Goal: Browse casually

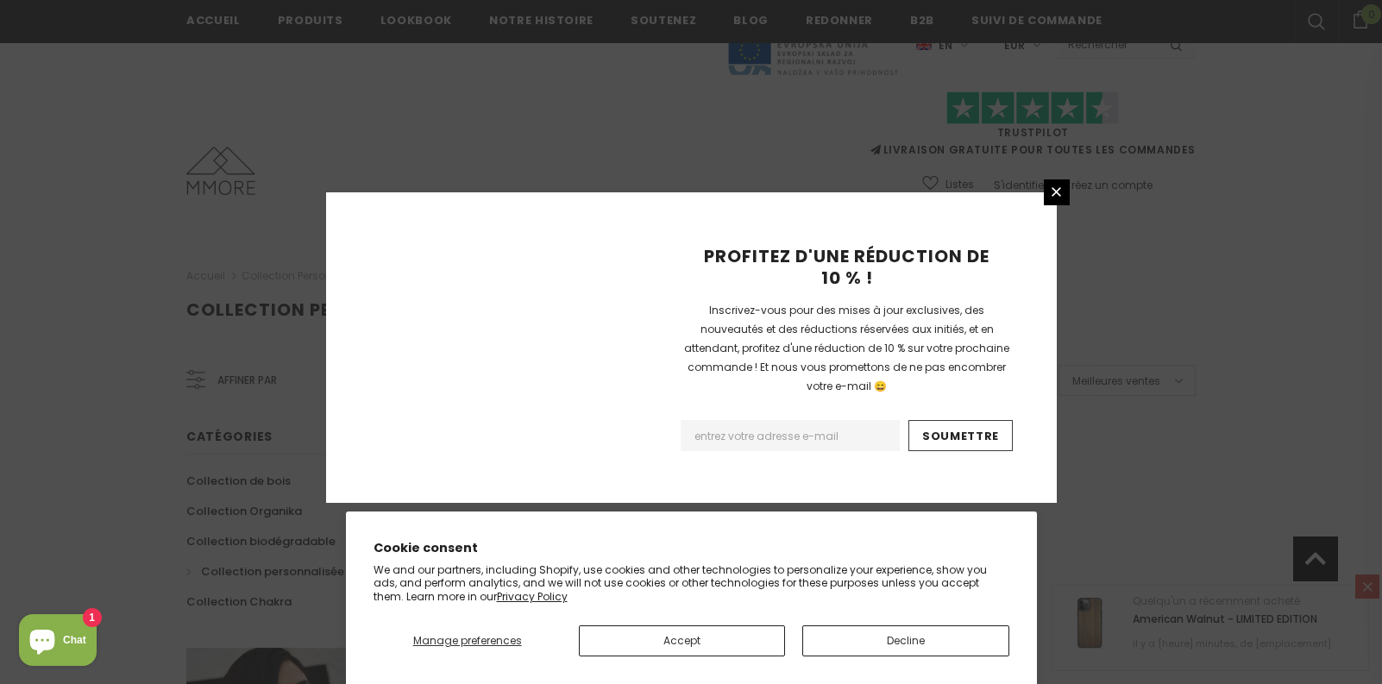
scroll to position [1125, 0]
